Goal: Task Accomplishment & Management: Complete application form

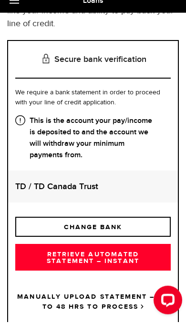
scroll to position [107, 0]
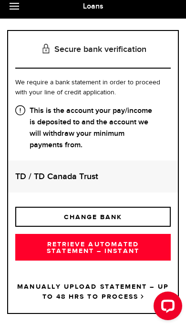
click at [138, 145] on strong "This is the account your pay/income is deposited to and the account we will wit…" at bounding box center [92, 134] width 155 height 46
click at [141, 245] on link "RETRIEVE AUTOMATED STATEMENT – INSTANT" at bounding box center [92, 252] width 155 height 27
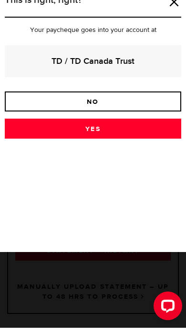
click at [149, 133] on link "Yes" at bounding box center [93, 134] width 176 height 20
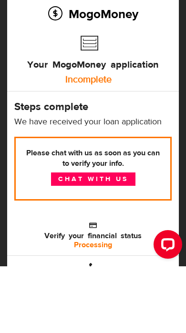
click at [121, 239] on link "Chat with us" at bounding box center [93, 245] width 84 height 13
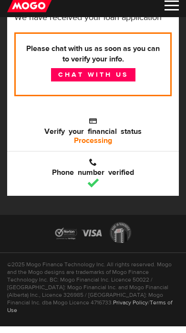
scroll to position [171, 0]
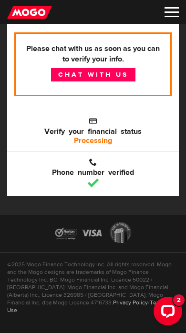
click at [119, 70] on link "Chat with us" at bounding box center [93, 74] width 84 height 13
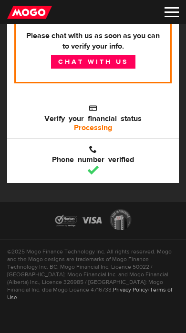
scroll to position [183, 0]
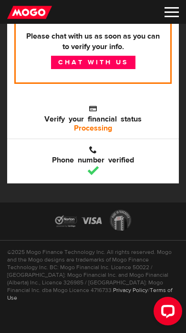
click at [100, 129] on b "Processing" at bounding box center [93, 128] width 38 height 10
click at [98, 108] on span "Verify your financial status" at bounding box center [92, 113] width 157 height 19
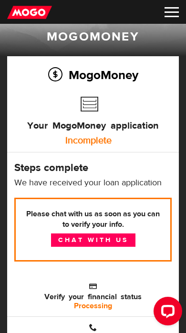
scroll to position [0, 0]
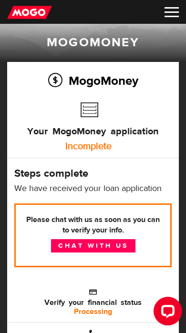
click at [129, 249] on link "Chat with us" at bounding box center [93, 245] width 84 height 13
click at [90, 114] on h3 "Your MogoMoney application" at bounding box center [92, 129] width 131 height 30
click at [34, 15] on img at bounding box center [29, 12] width 45 height 14
click at [167, 309] on div "Open LiveChat chat widget" at bounding box center [167, 310] width 15 height 15
click at [167, 9] on img at bounding box center [171, 12] width 14 height 10
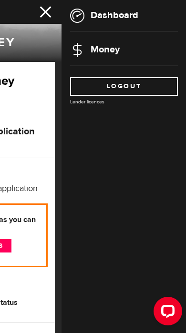
click at [112, 20] on link "Dashboard" at bounding box center [104, 15] width 68 height 12
